Goal: Obtain resource: Download file/media

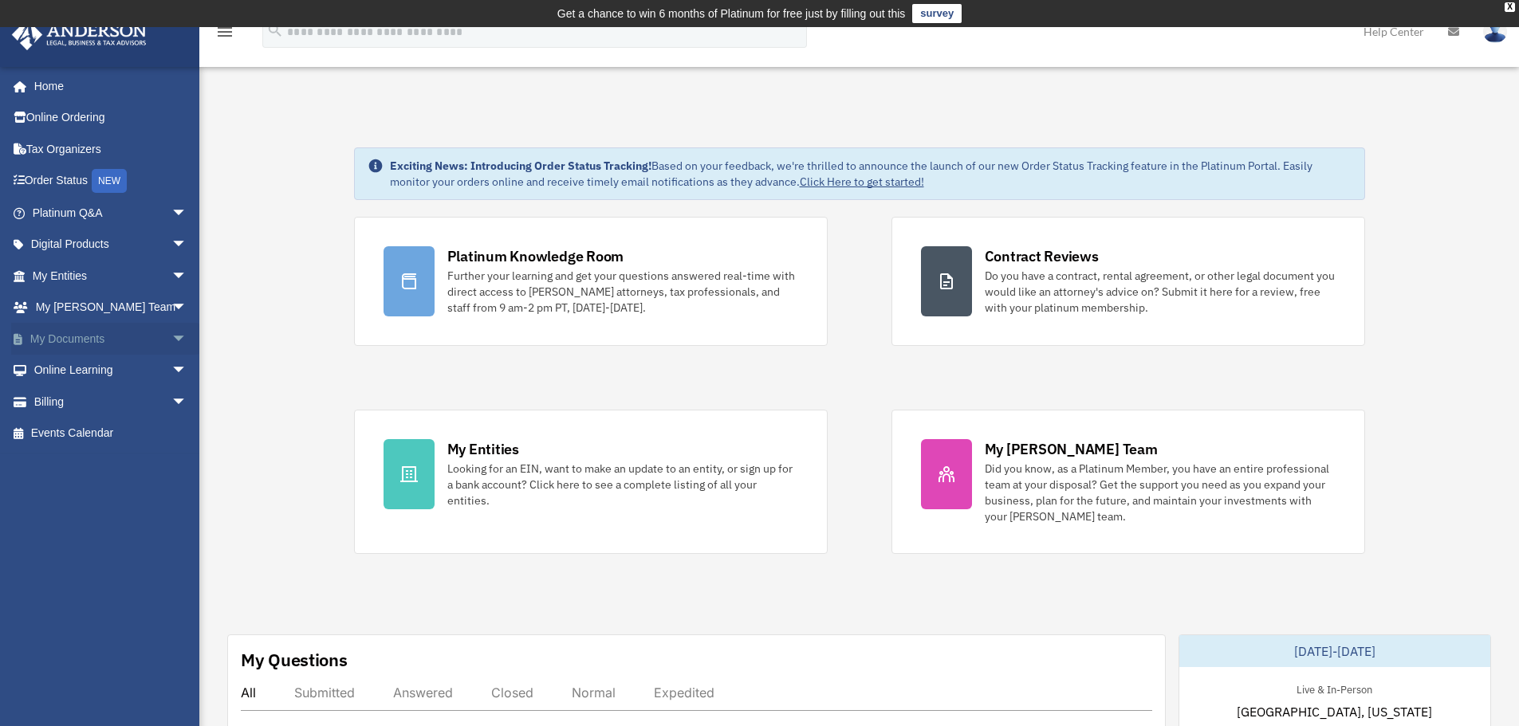
click at [171, 337] on span "arrow_drop_down" at bounding box center [187, 339] width 32 height 33
click at [123, 433] on link "Forms Library" at bounding box center [116, 434] width 189 height 32
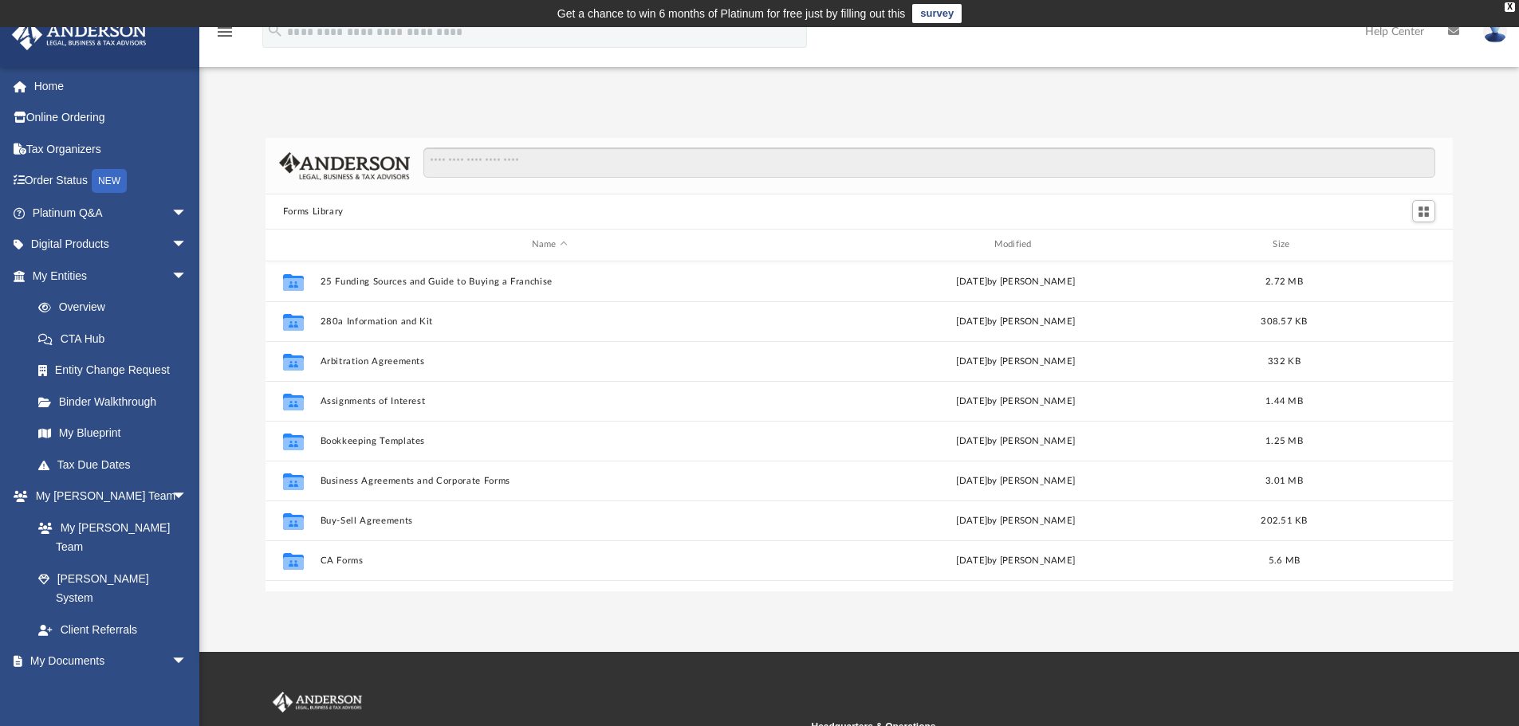
scroll to position [351, 1175]
click at [596, 169] on input "Search files and folders" at bounding box center [929, 162] width 1012 height 30
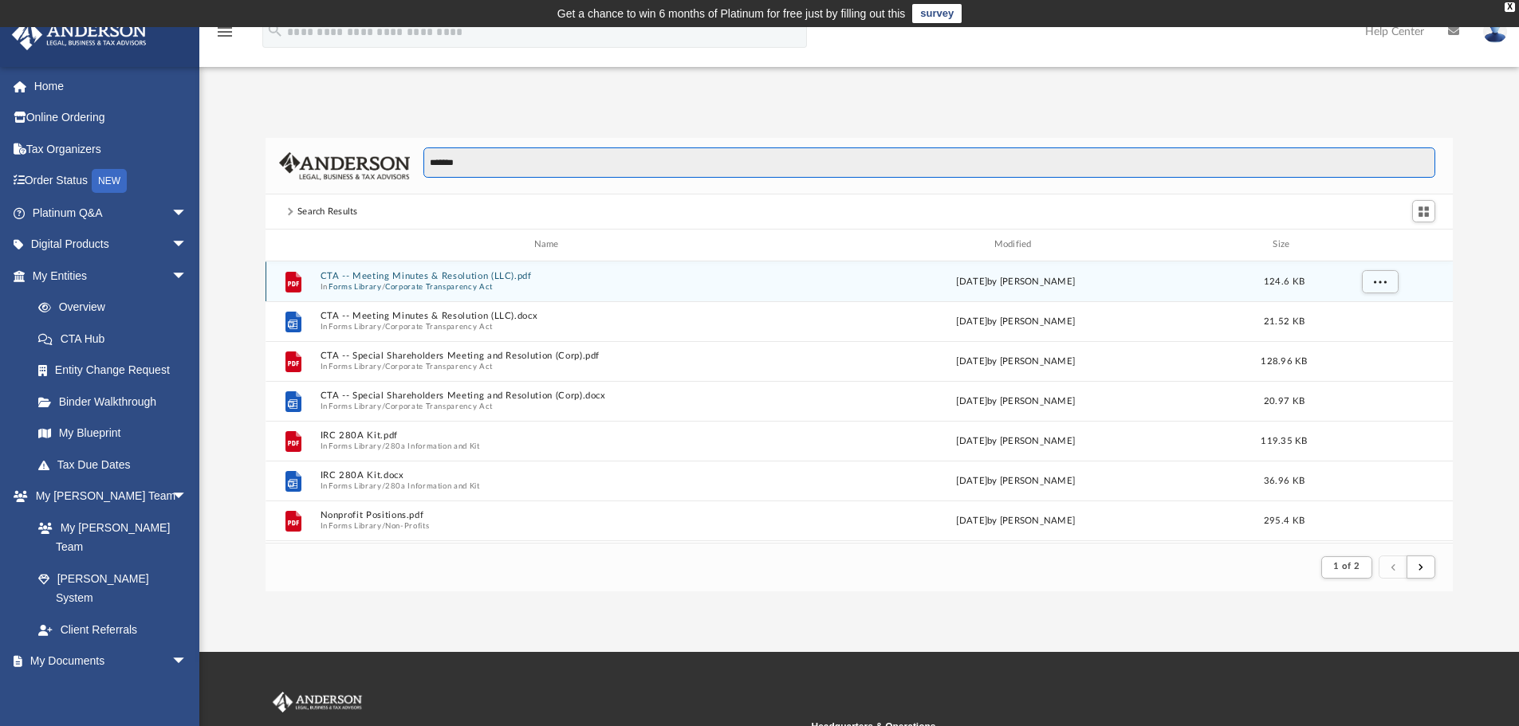
type input "*******"
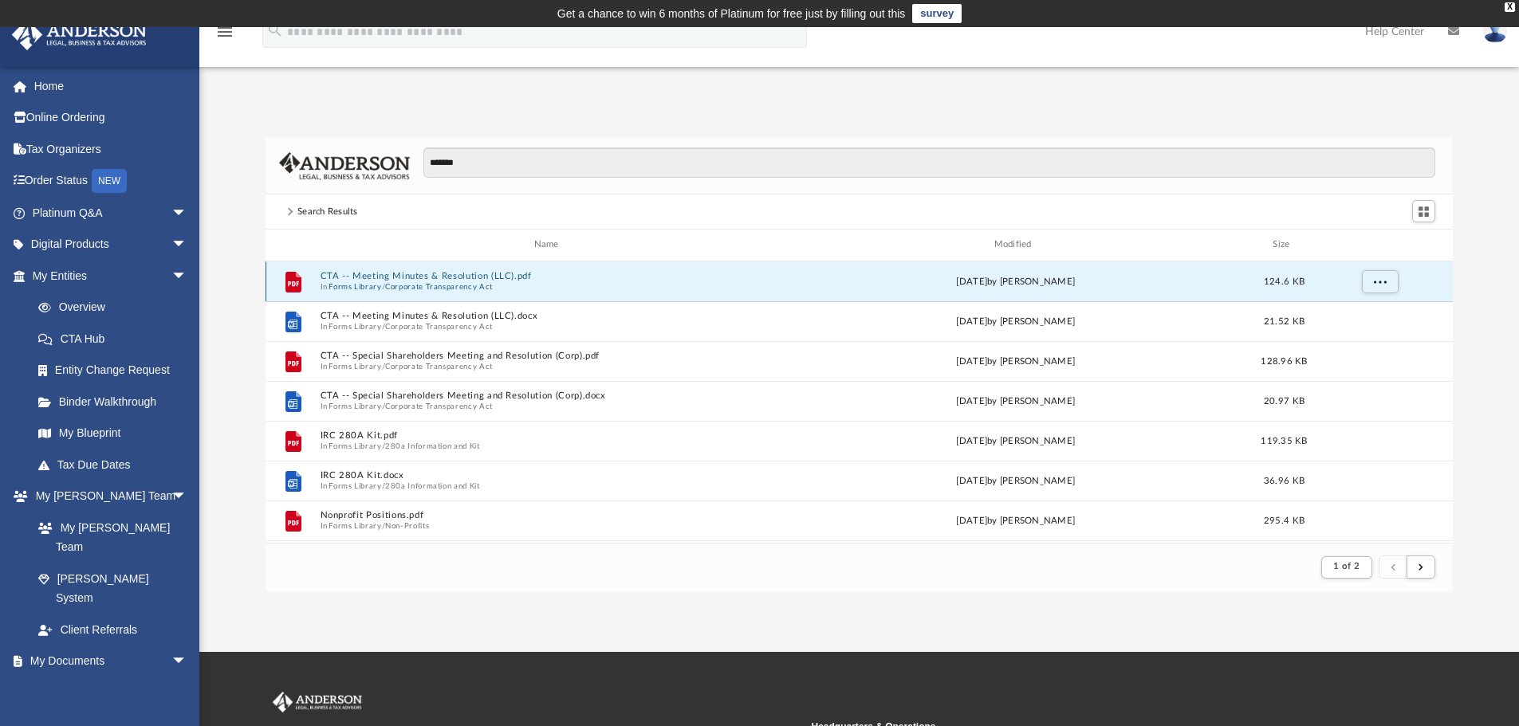
click at [510, 276] on button "CTA -- Meeting Minutes & Resolution (LLC).pdf" at bounding box center [549, 276] width 459 height 10
